Goal: Transaction & Acquisition: Purchase product/service

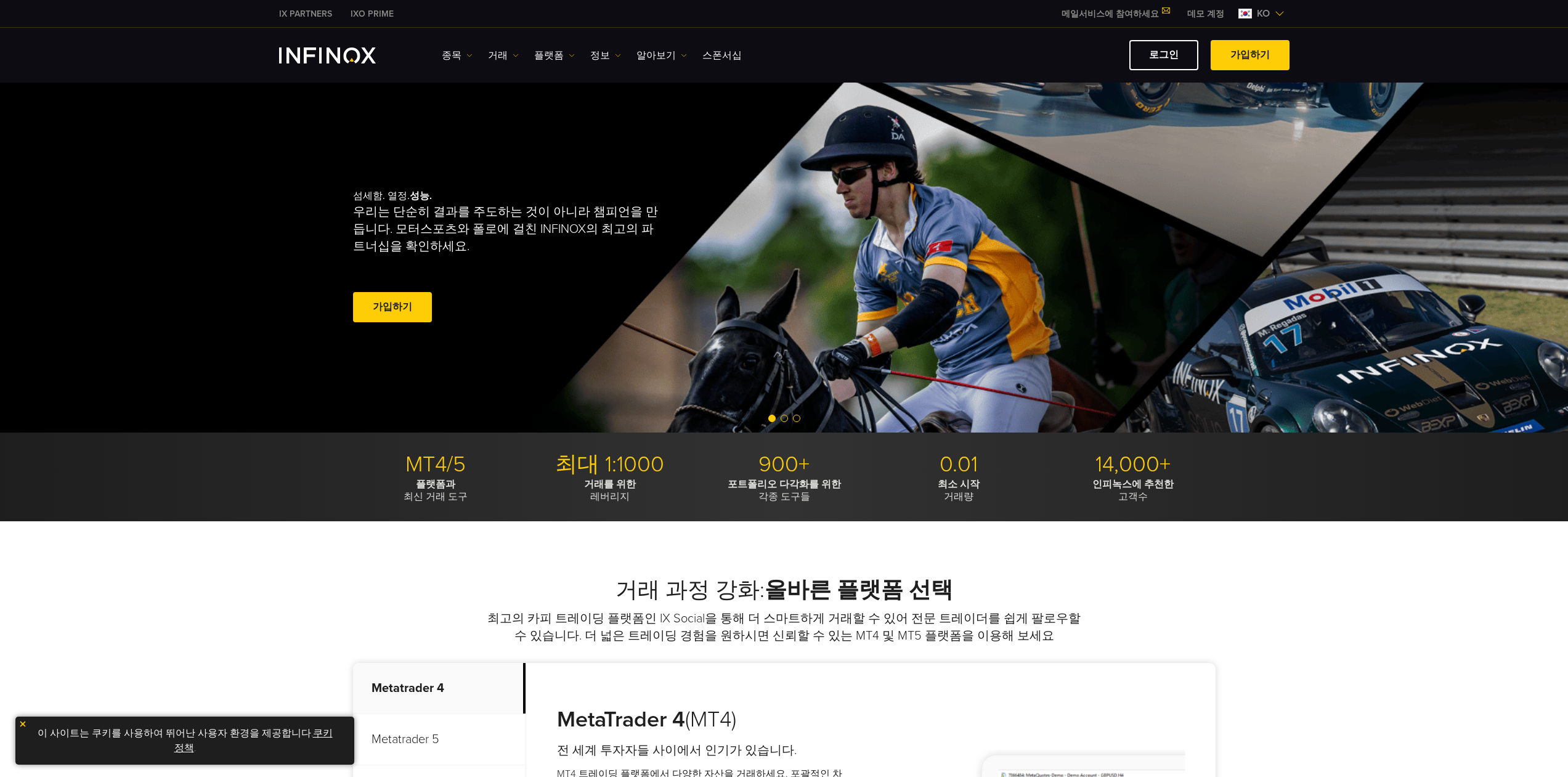
click at [19, 720] on img at bounding box center [22, 724] width 8 height 8
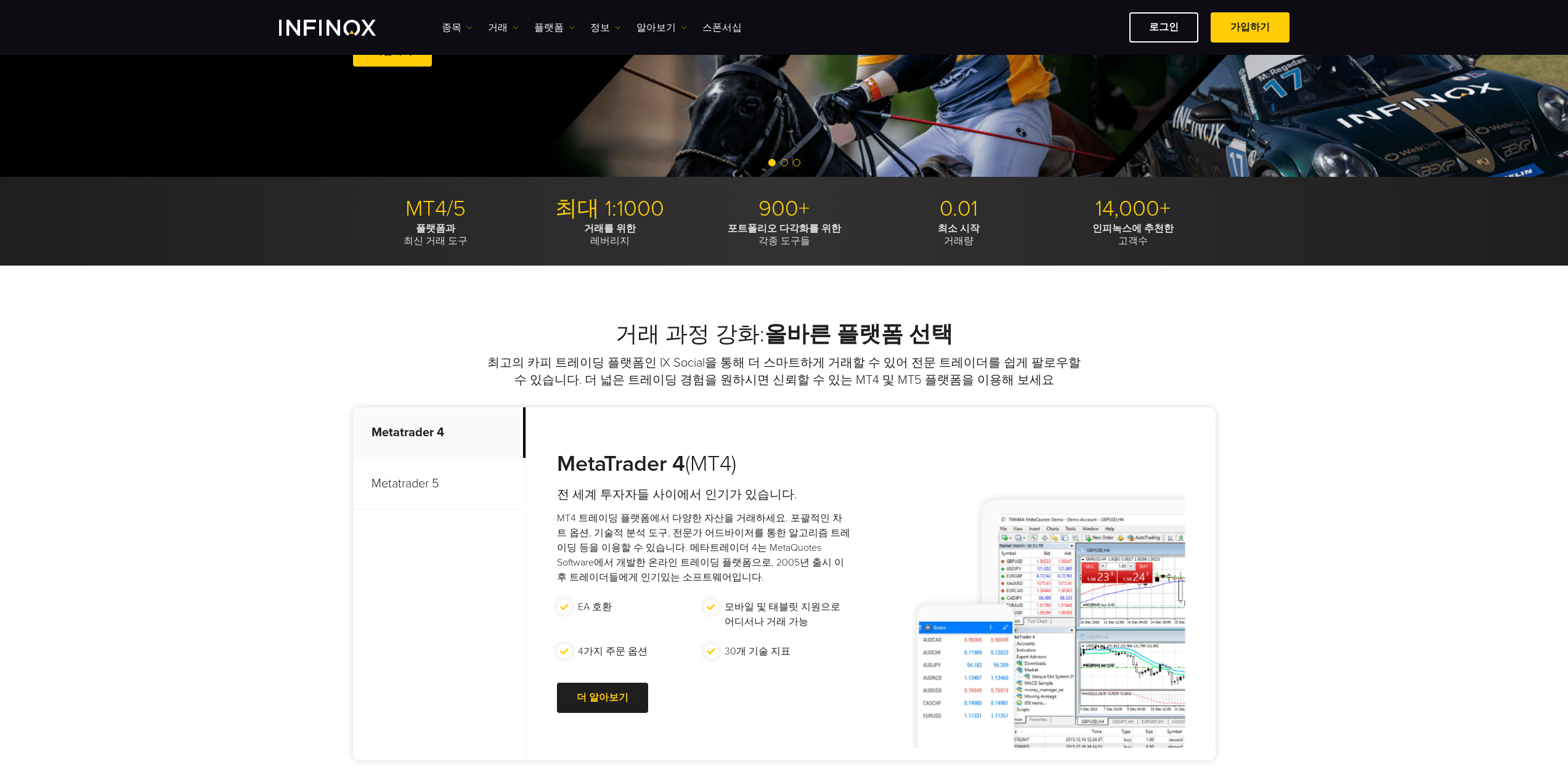
scroll to position [308, 0]
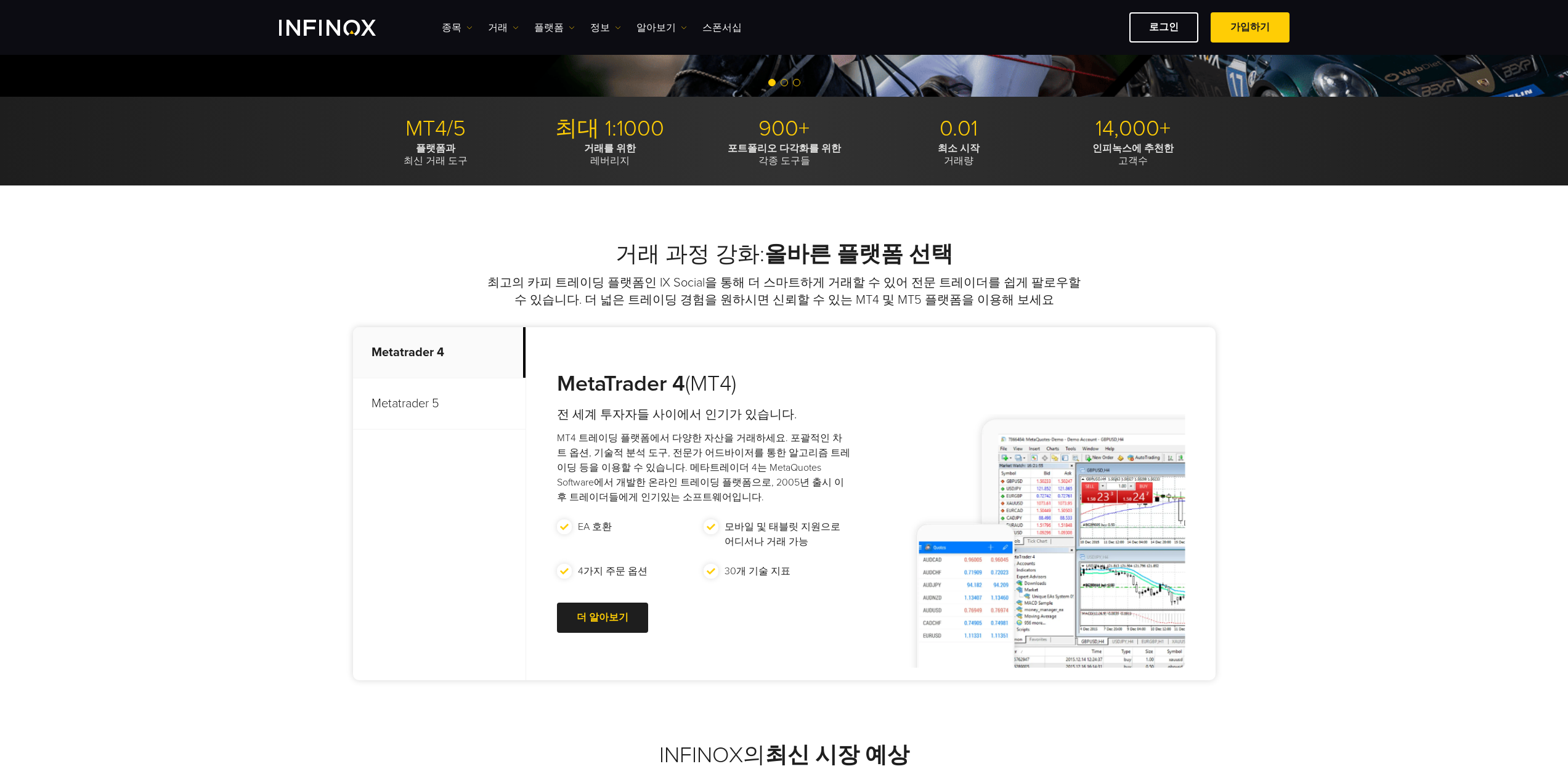
click at [429, 403] on p "Metatrader 5" at bounding box center [438, 403] width 172 height 51
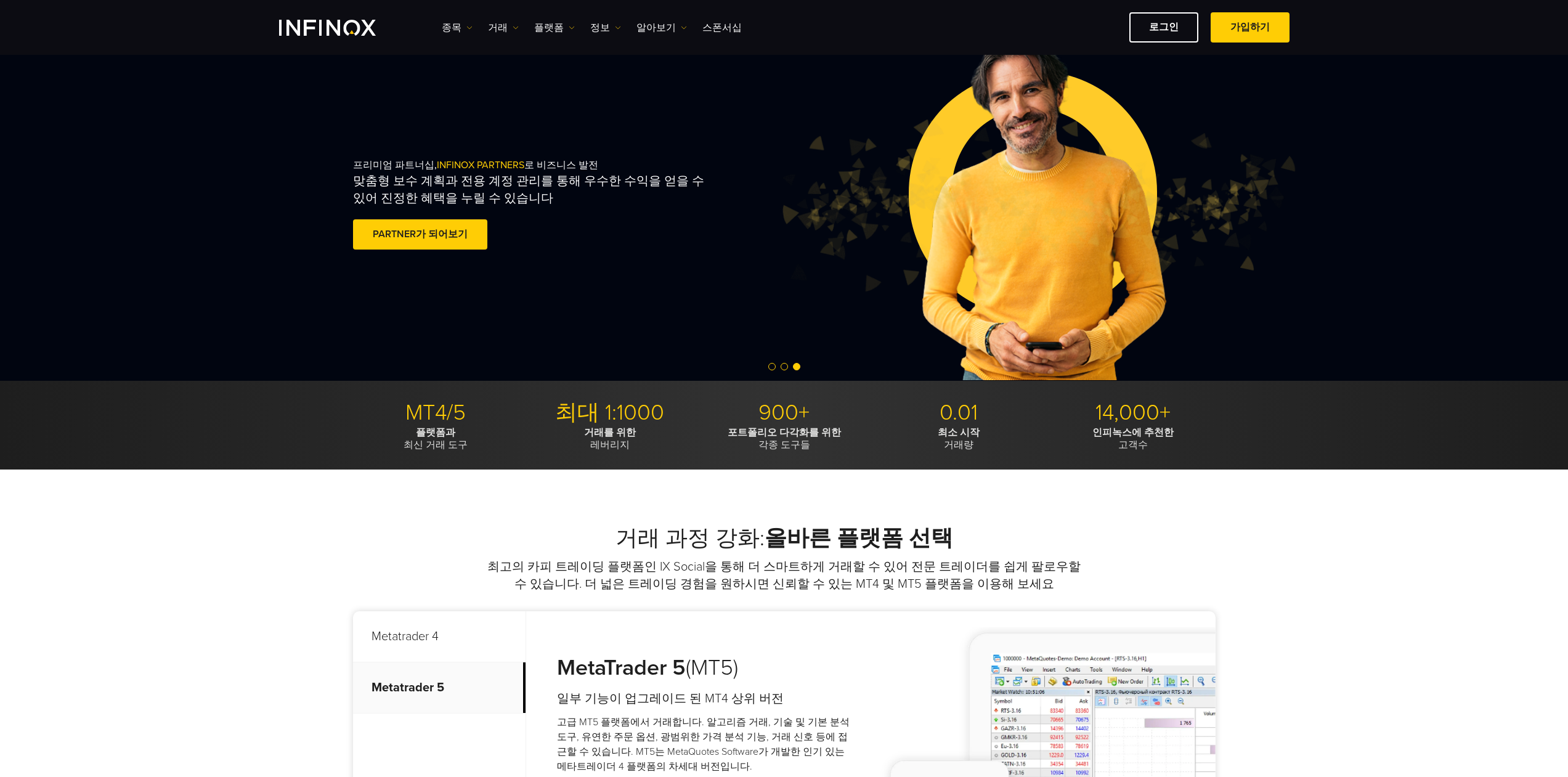
scroll to position [0, 0]
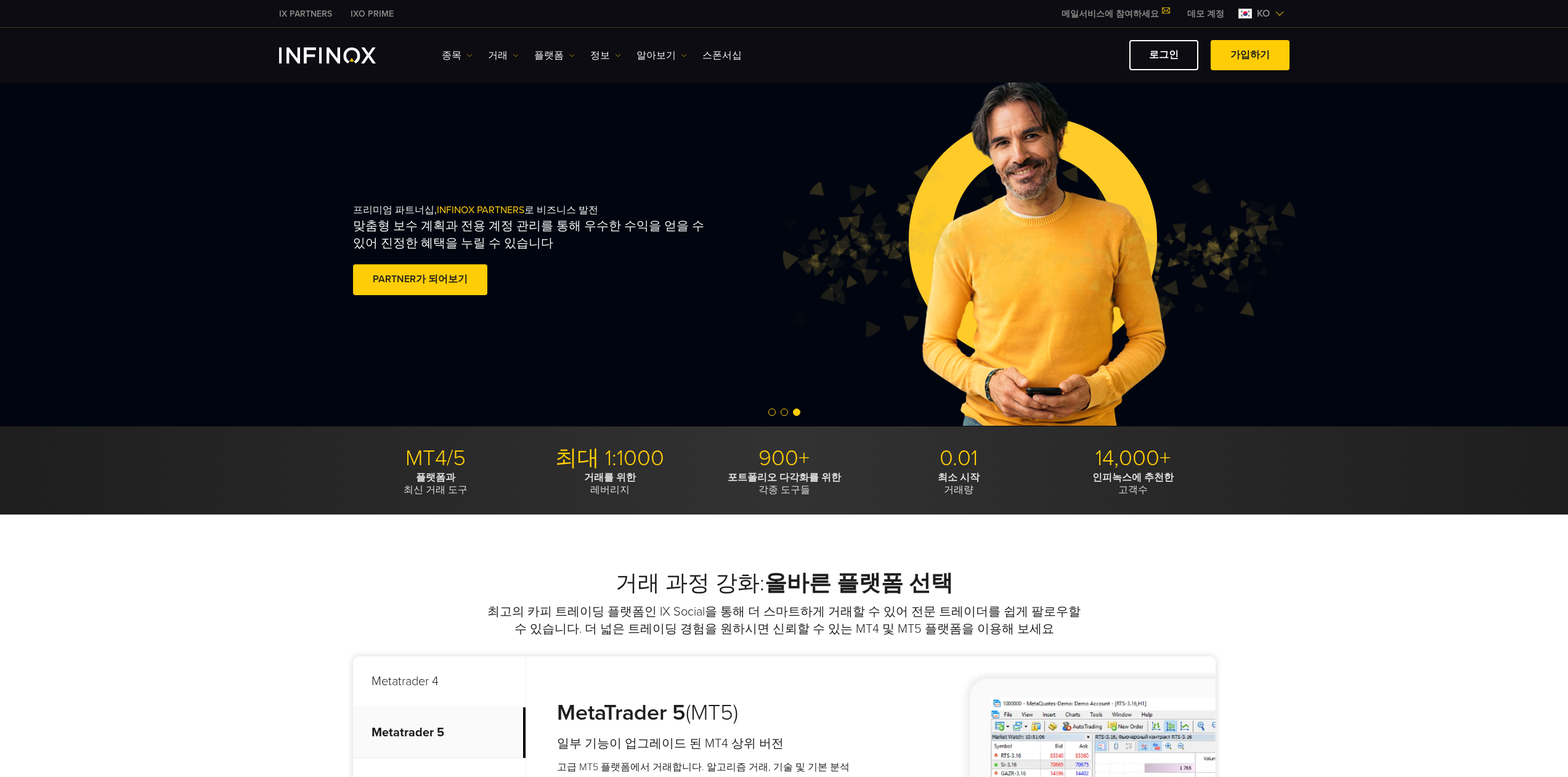
click at [1269, 53] on link "가입하기" at bounding box center [1249, 55] width 79 height 30
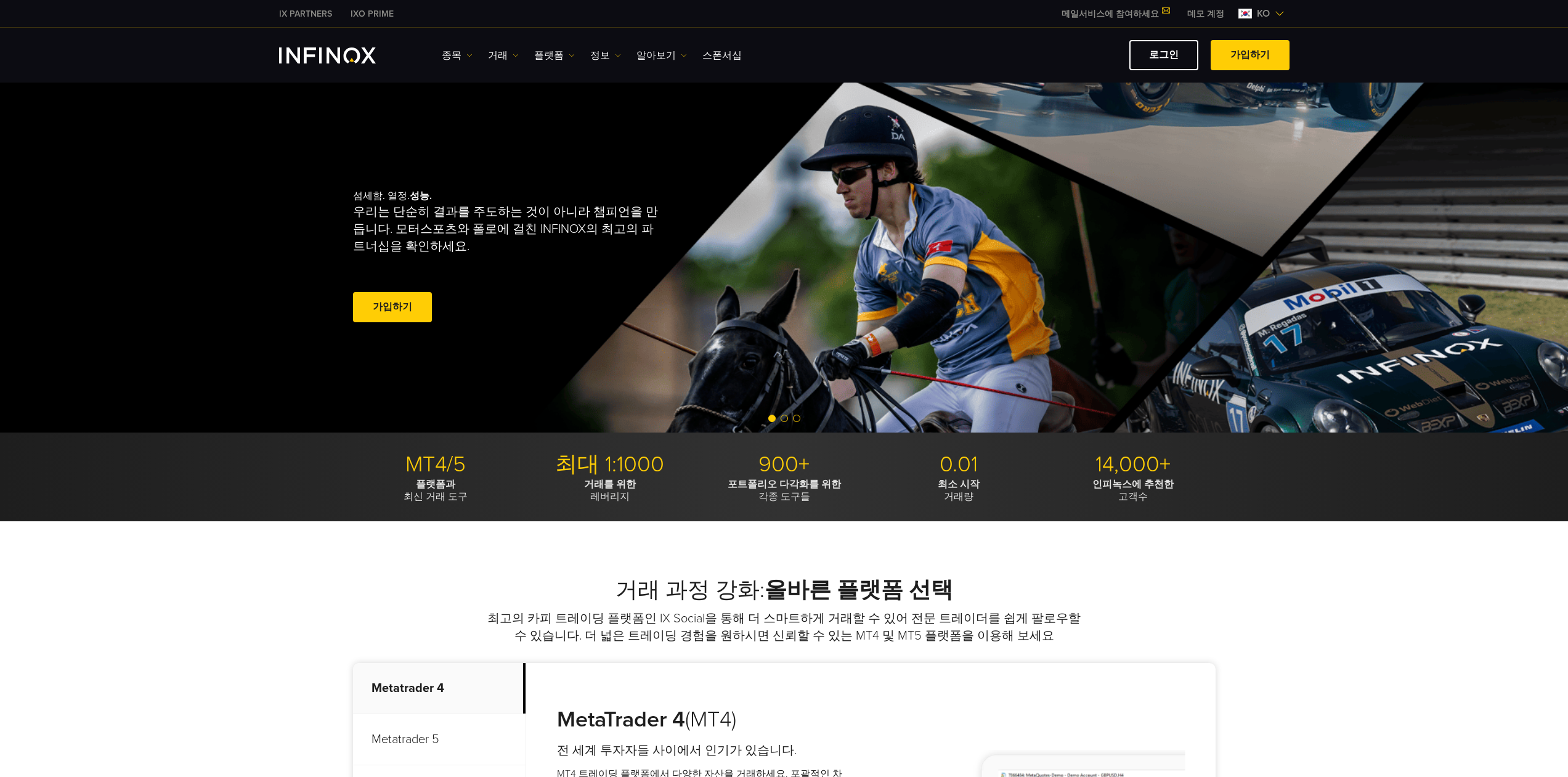
click at [364, 12] on link "IXO PRIME" at bounding box center [372, 14] width 62 height 13
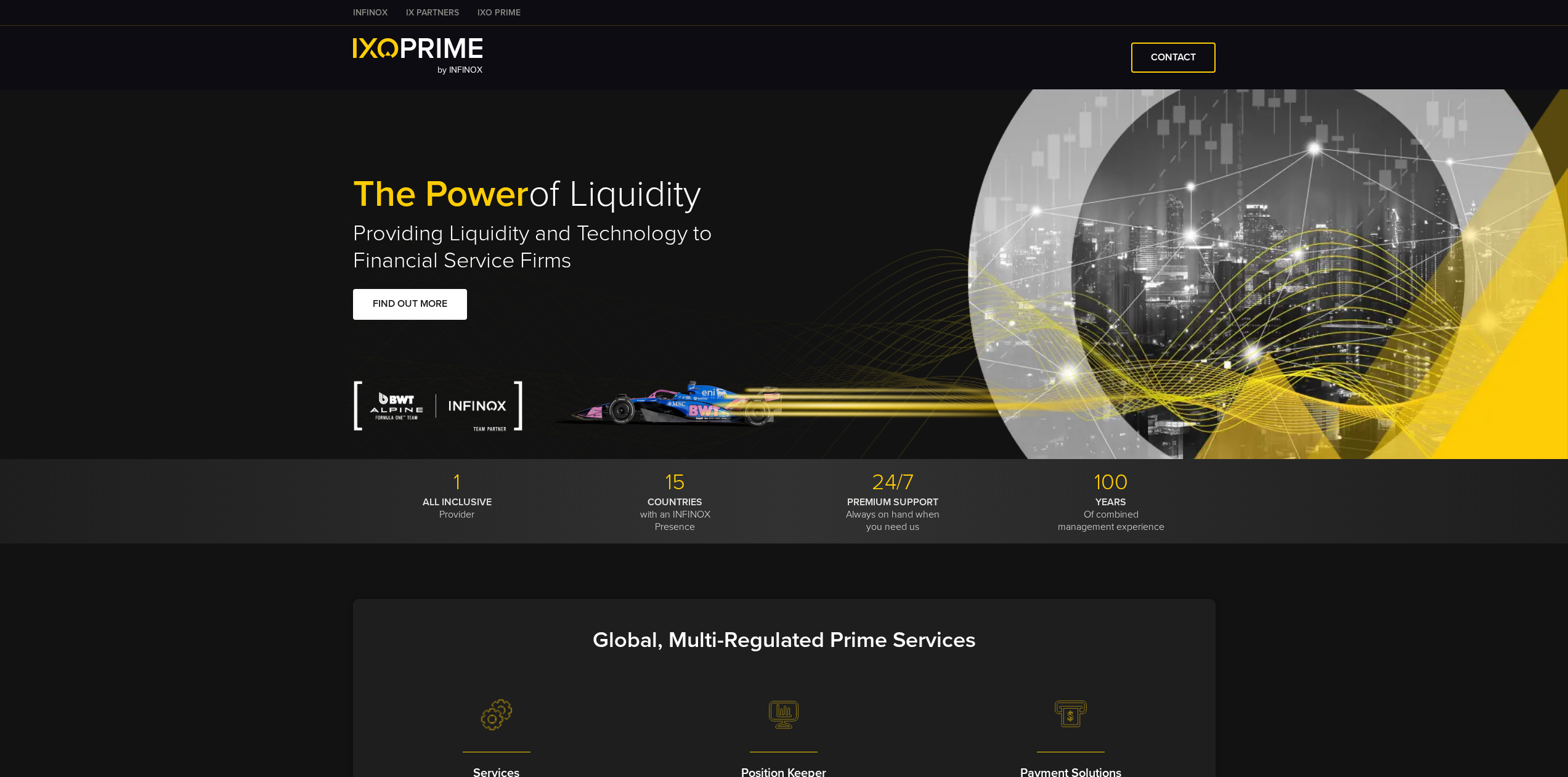
type input "***"
drag, startPoint x: 0, startPoint y: 0, endPoint x: 360, endPoint y: 8, distance: 360.1
click at [360, 8] on link "INFINOX" at bounding box center [370, 12] width 53 height 13
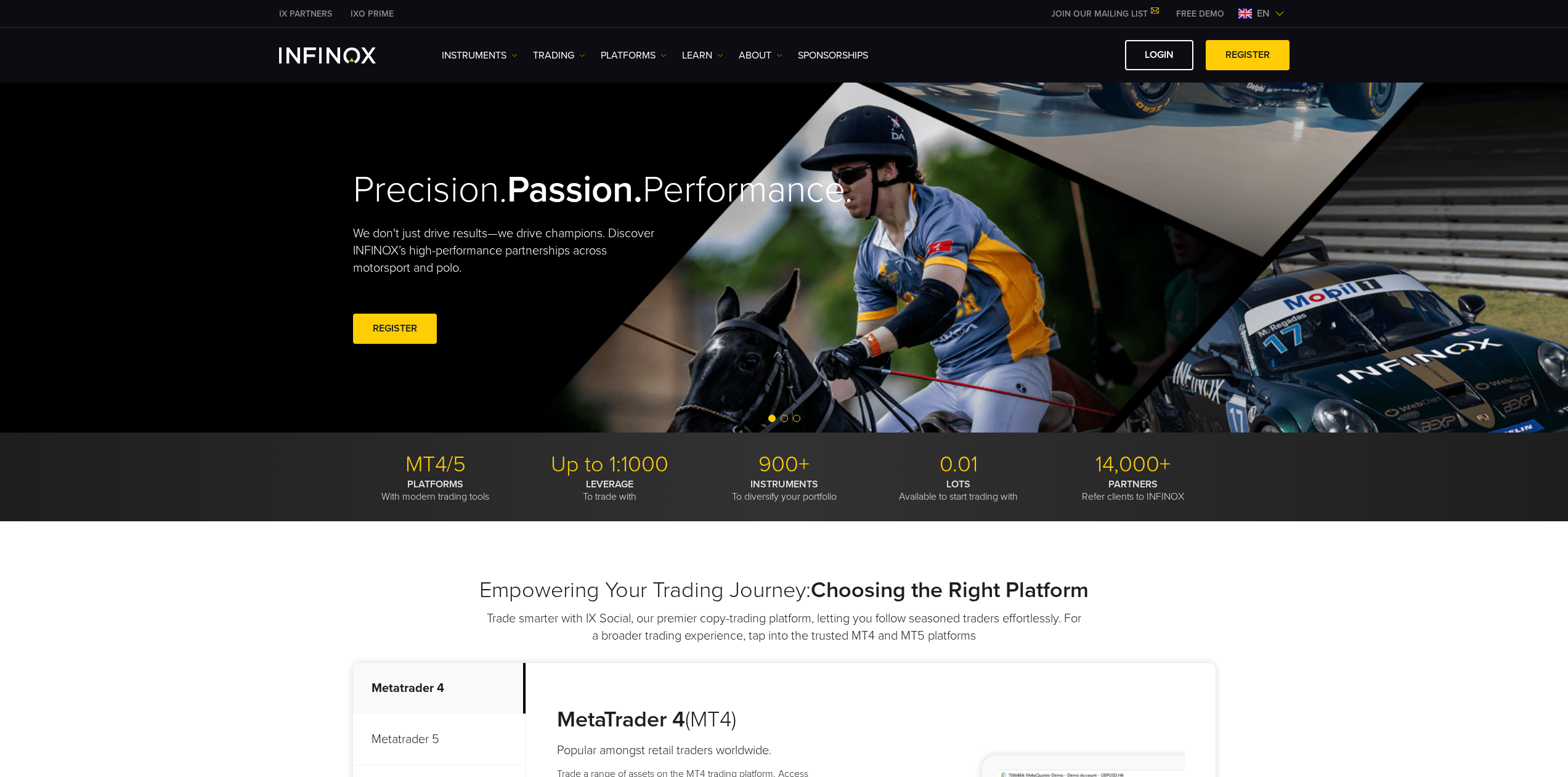
click at [302, 7] on link "IX PARTNERS" at bounding box center [305, 14] width 72 height 13
click at [304, 16] on link "IX PARTNERS" at bounding box center [305, 14] width 72 height 13
click at [1277, 10] on img at bounding box center [1279, 13] width 10 height 10
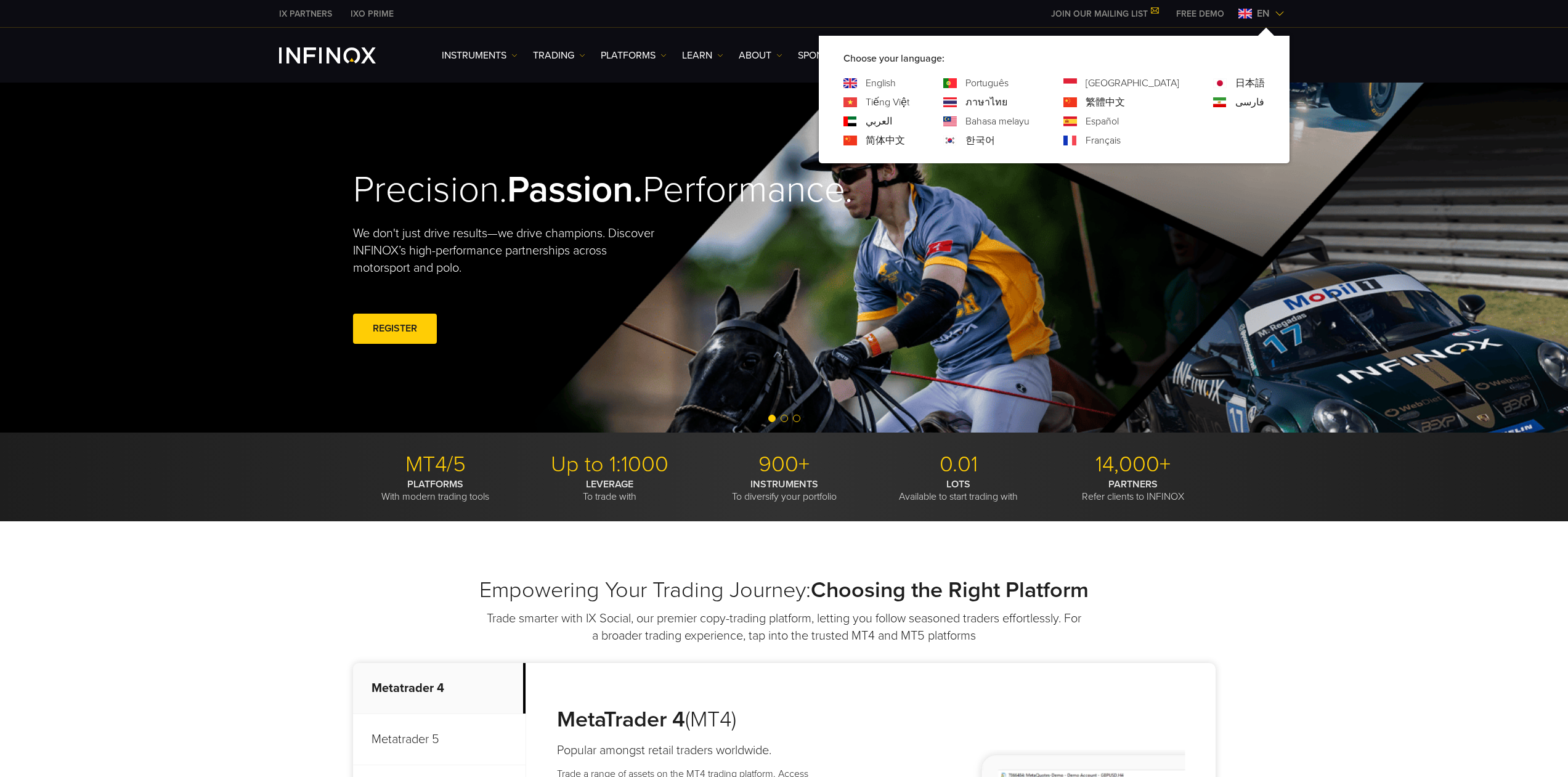
click at [995, 140] on link "한국어" at bounding box center [981, 141] width 30 height 15
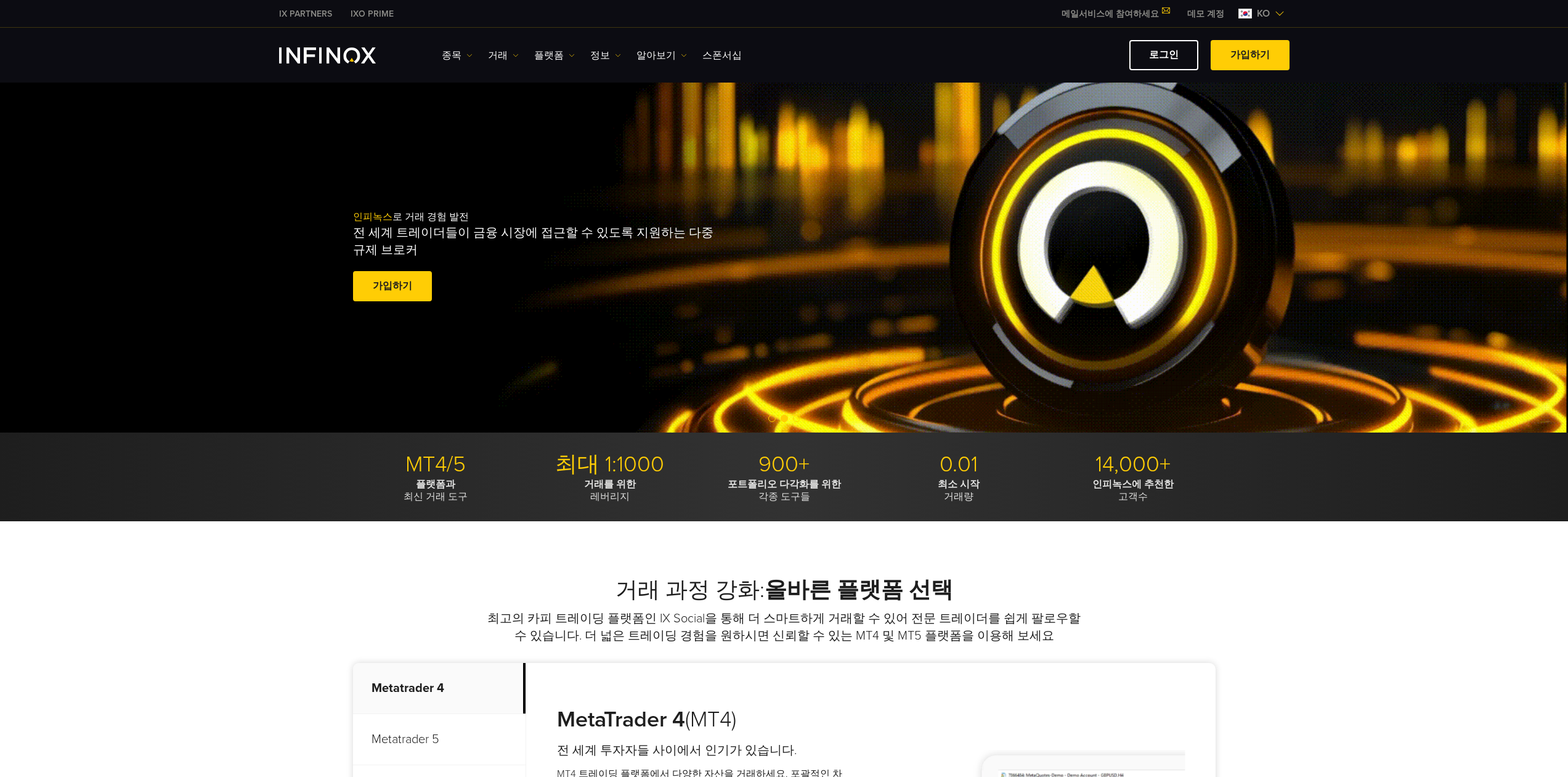
click at [373, 283] on link "가입하기" at bounding box center [392, 286] width 79 height 30
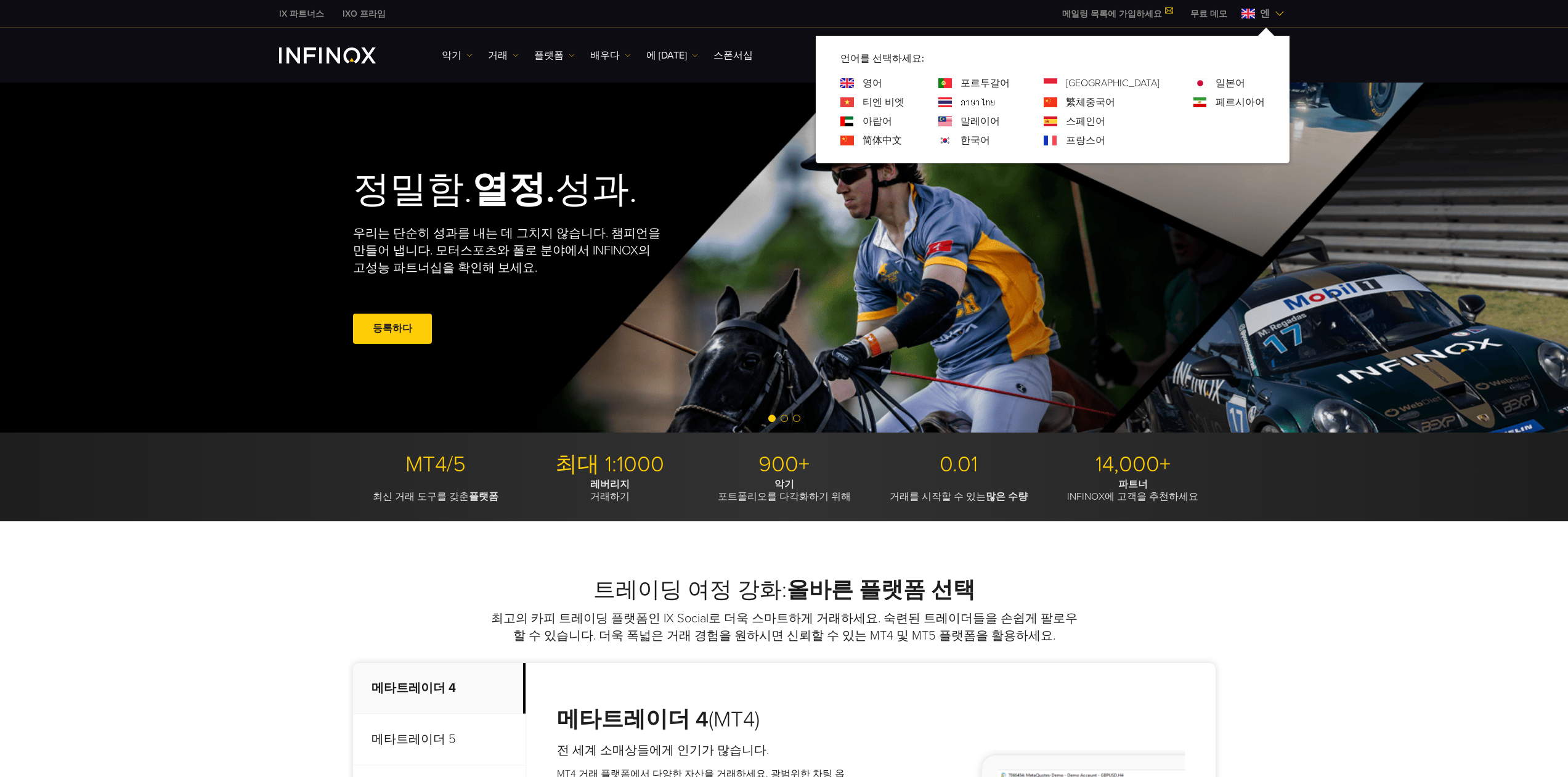
click at [990, 139] on font "한국어" at bounding box center [976, 140] width 30 height 12
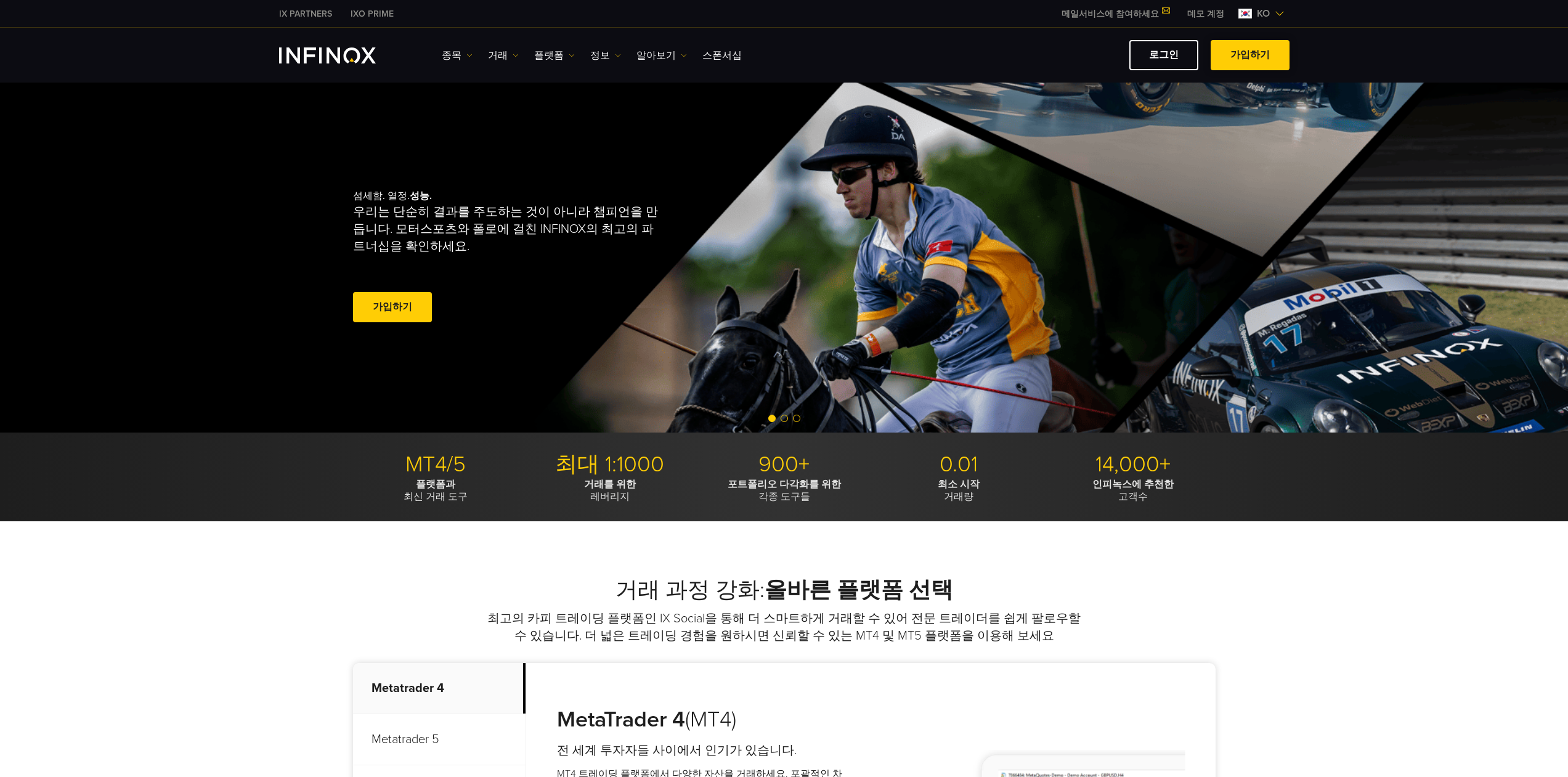
click at [1250, 56] on span at bounding box center [1250, 56] width 0 height 0
click at [390, 304] on link "가입하기" at bounding box center [392, 307] width 79 height 30
